Goal: Communication & Community: Answer question/provide support

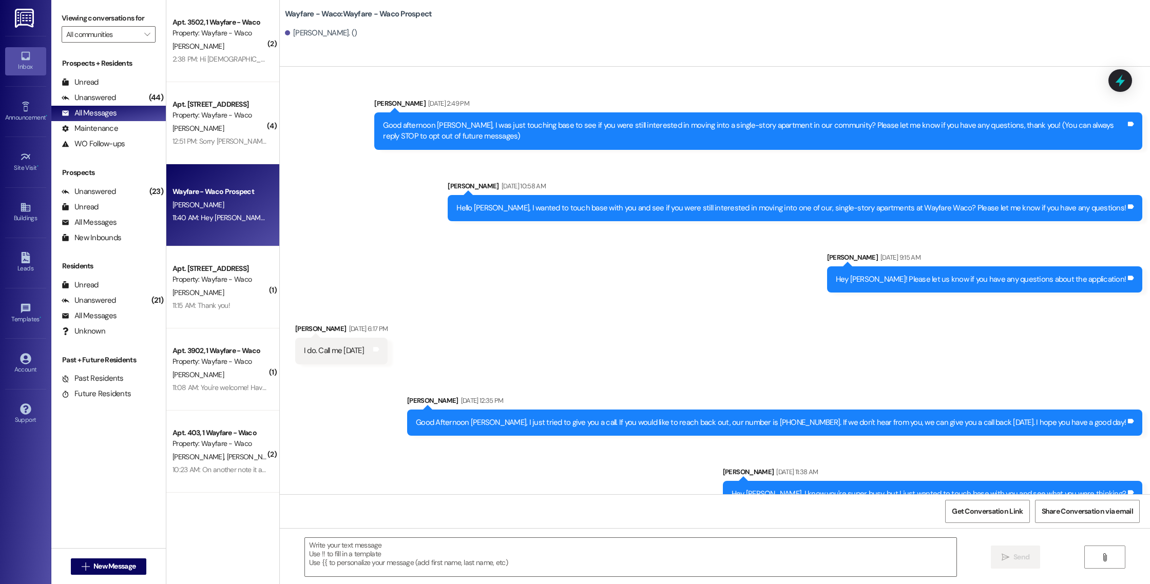
scroll to position [556, 0]
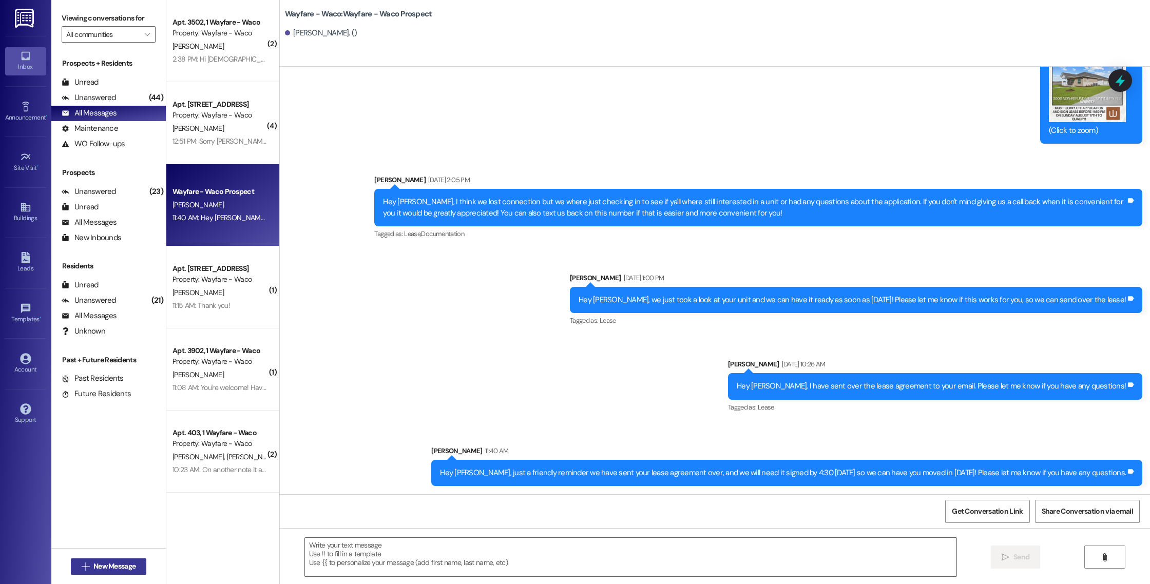
click at [112, 571] on span "New Message" at bounding box center [114, 566] width 42 height 11
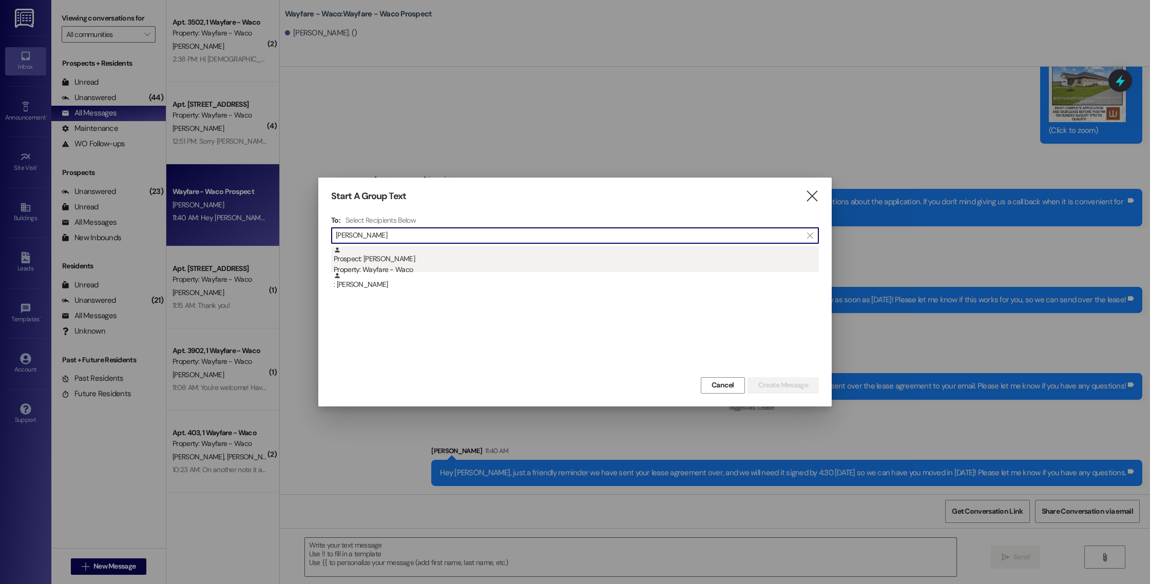
type input "[PERSON_NAME]"
click at [486, 252] on div "Prospect: [PERSON_NAME] Property: Wayfare - Waco" at bounding box center [576, 260] width 485 height 29
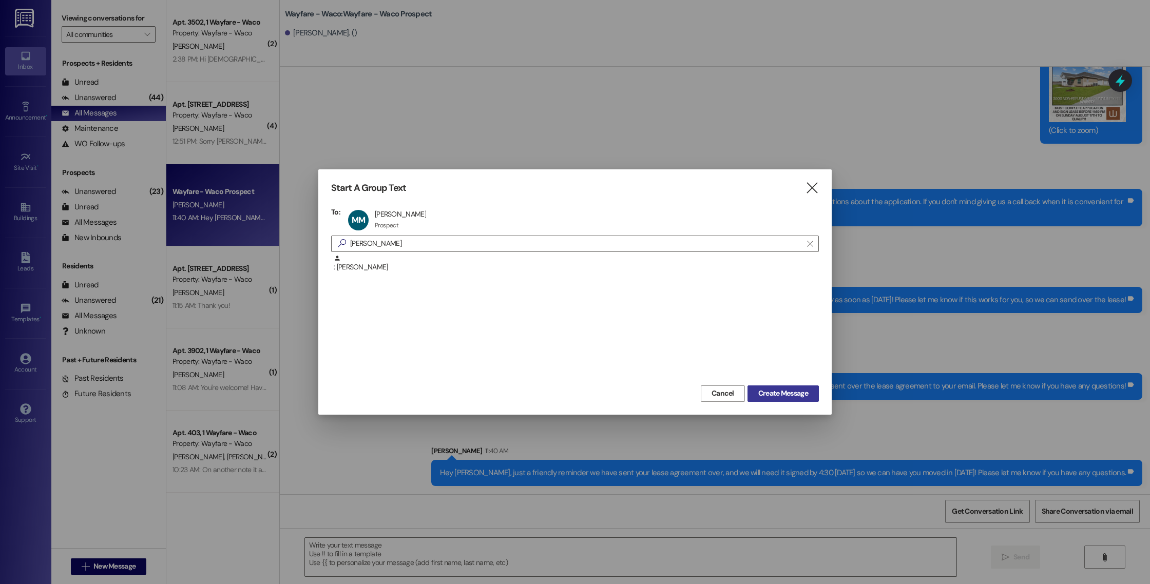
click at [760, 389] on span "Create Message" at bounding box center [783, 393] width 50 height 11
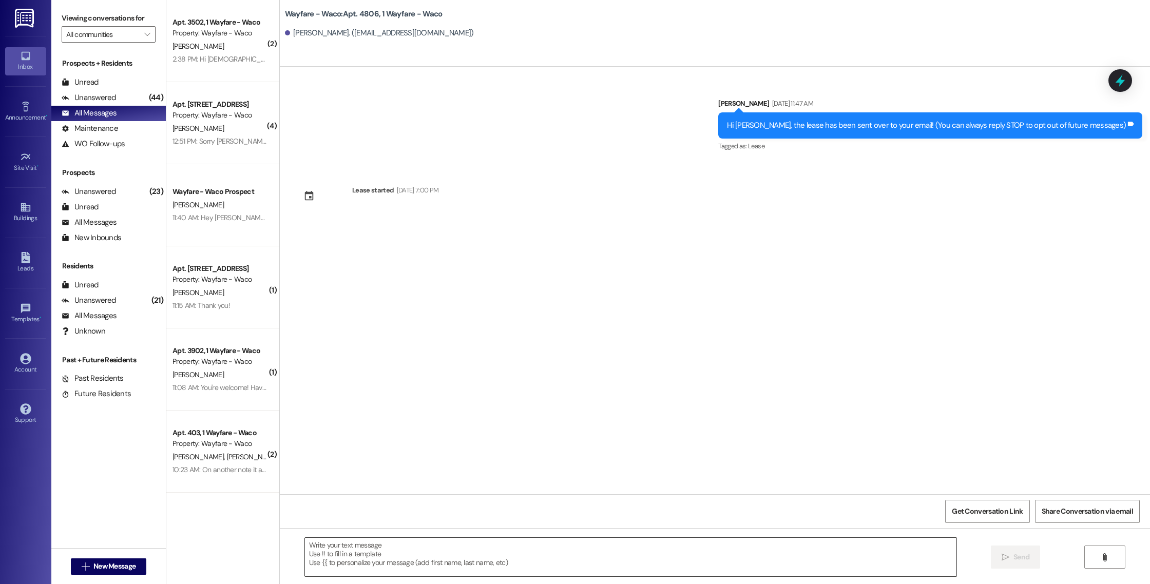
scroll to position [0, 0]
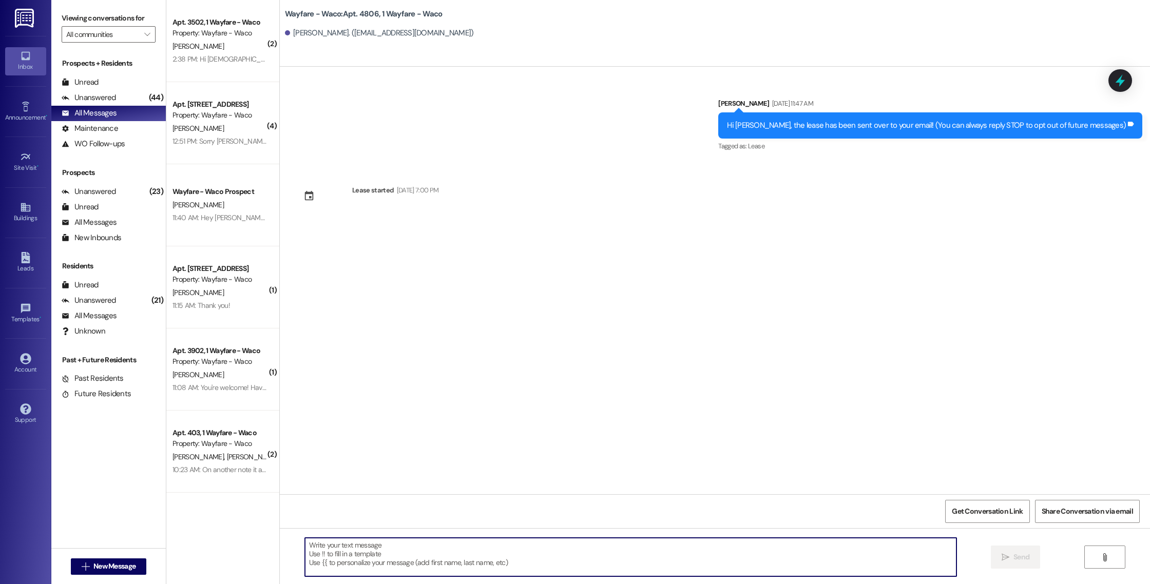
click at [585, 546] on textarea at bounding box center [631, 557] width 652 height 39
click at [432, 548] on textarea "Hey [PERSON_NAME], I have sent over the correct leaase agreement to your email!" at bounding box center [631, 557] width 652 height 39
click at [557, 548] on textarea "Hey [PERSON_NAME], I have sent over the correct lease agreement to your email!" at bounding box center [631, 557] width 652 height 39
type textarea "Hey [PERSON_NAME], I have sent over the correct lease agreement to your email! …"
click at [1006, 557] on icon "" at bounding box center [1006, 558] width 8 height 8
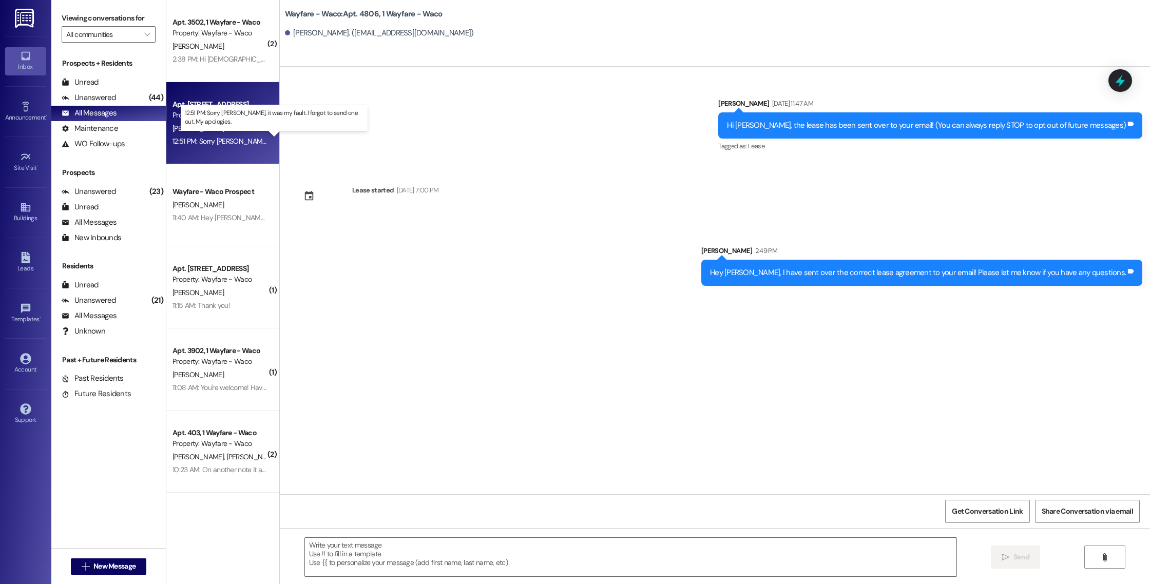
click at [232, 143] on div "12:51 PM: Sorry [PERSON_NAME], it was my fault. I forgot to send one out. My ap…" at bounding box center [302, 141] width 258 height 9
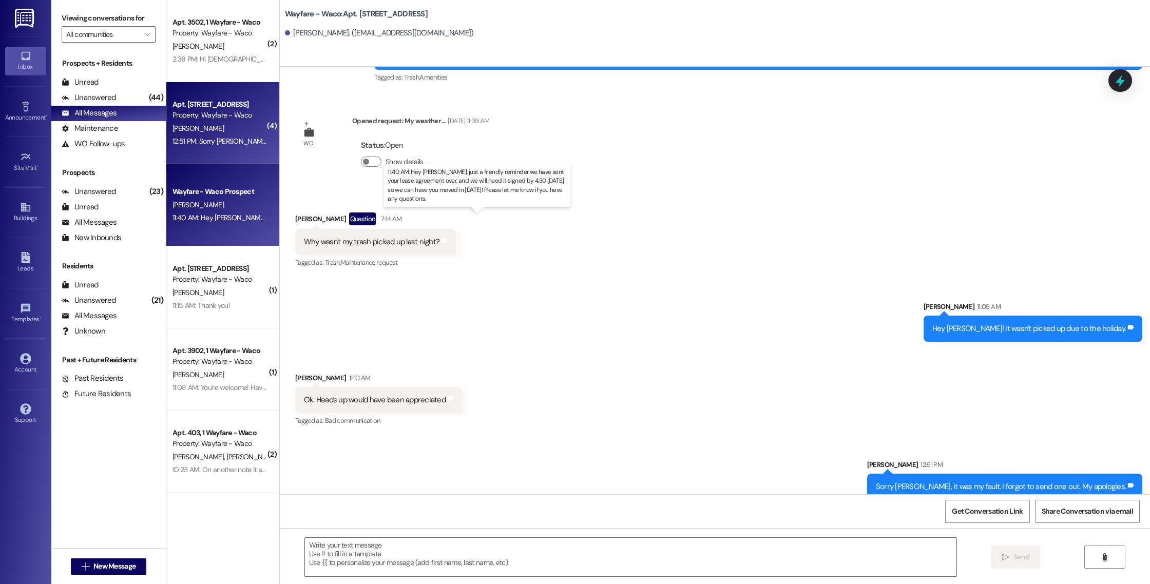
click at [216, 221] on div "11:40 AM: Hey [PERSON_NAME], just a friendly reminder we have sent your lease a…" at bounding box center [504, 217] width 662 height 9
